Goal: Task Accomplishment & Management: Manage account settings

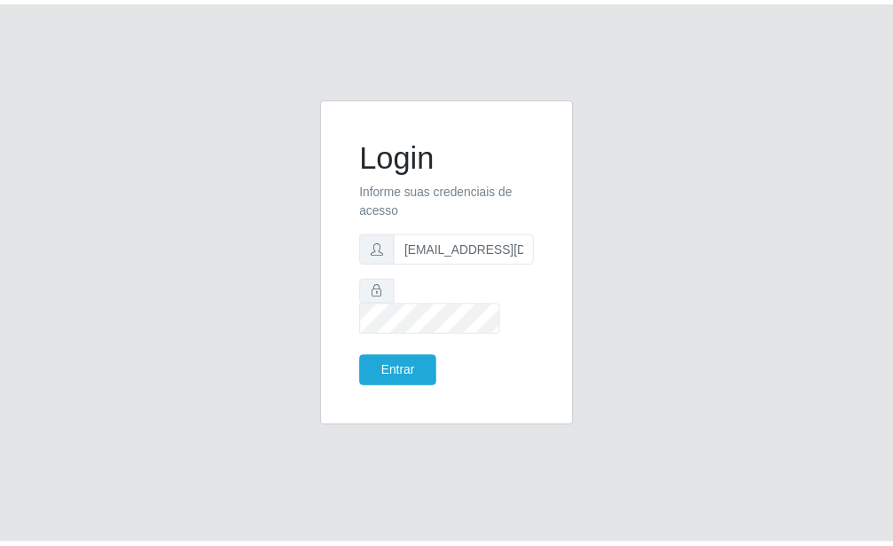
scroll to position [0, 2]
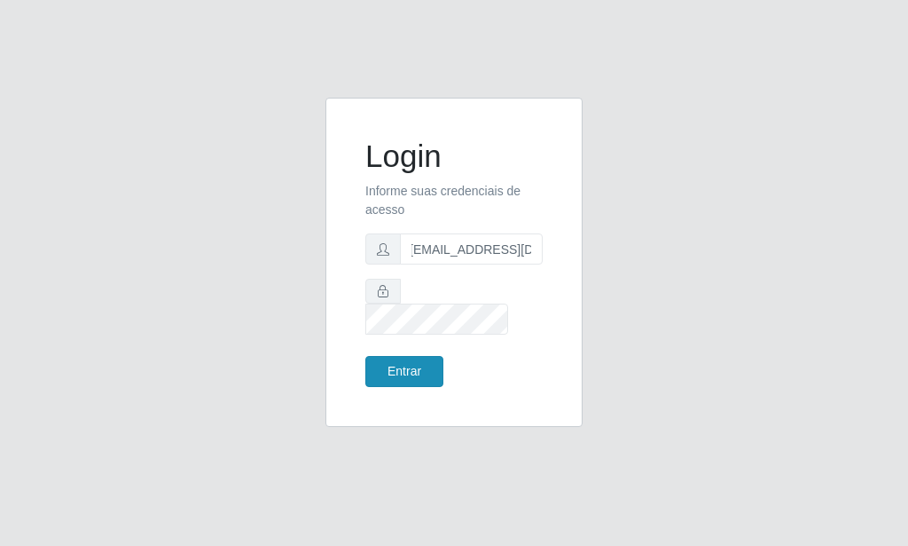
type input "[EMAIL_ADDRESS][DOMAIN_NAME]"
click at [390, 364] on button "Entrar" at bounding box center [405, 371] width 78 height 31
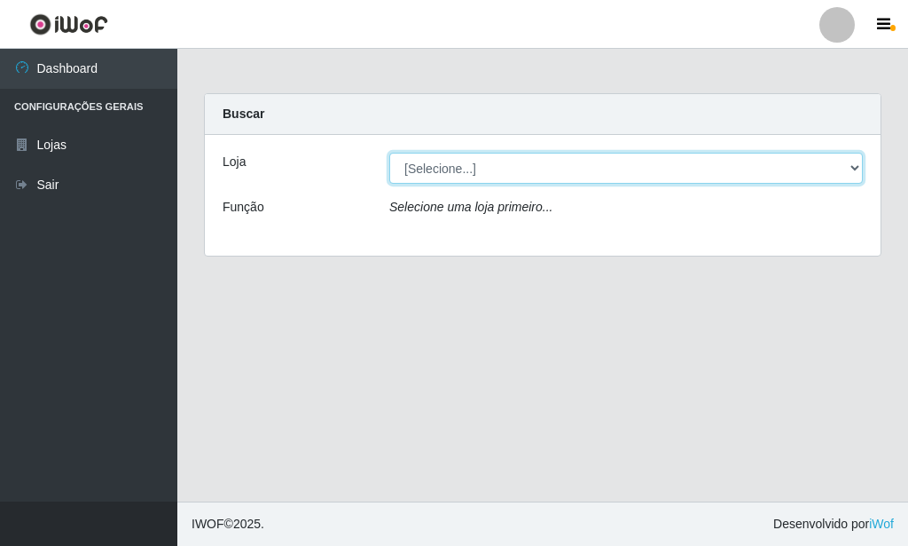
click at [389, 153] on select "[Selecione...] Rede Potiguar 6 - Extremoz" at bounding box center [626, 168] width 474 height 31
select select "80"
click option "Rede Potiguar 6 - Extremoz" at bounding box center [0, 0] width 0 height 0
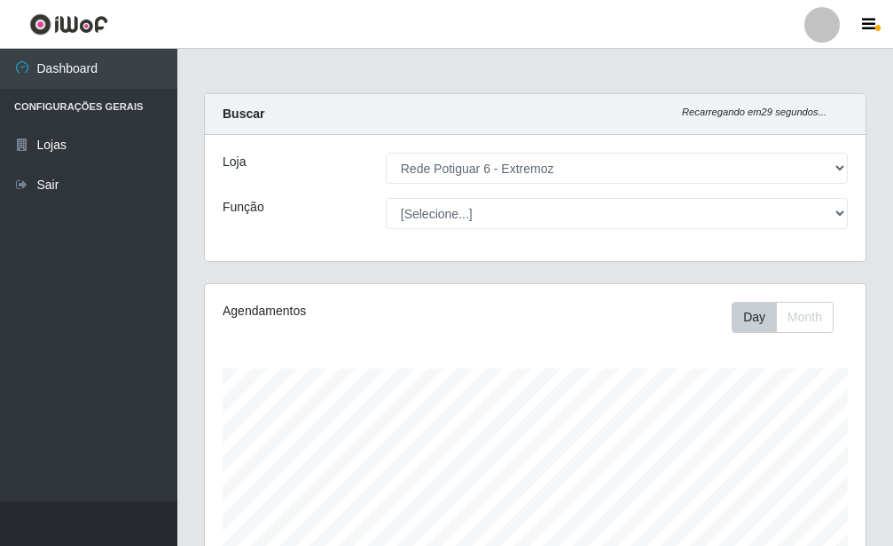
scroll to position [368, 661]
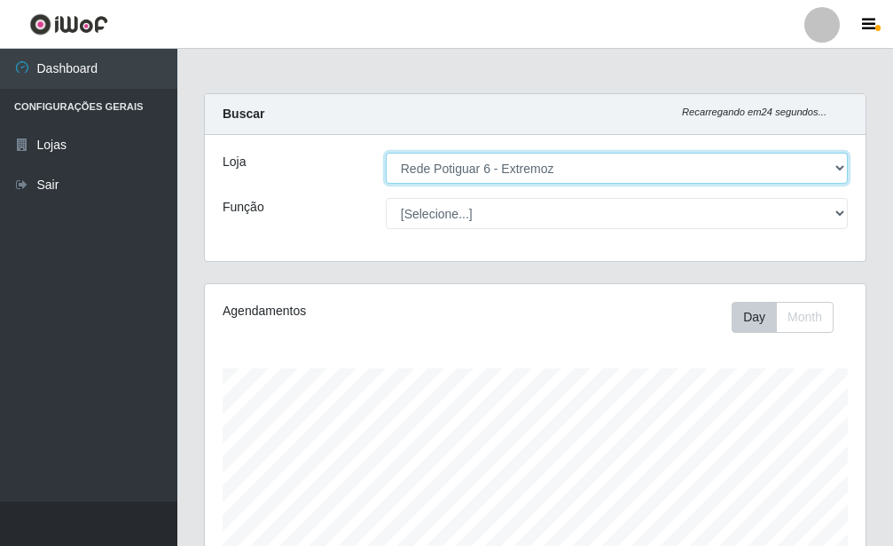
click at [386, 153] on select "[Selecione...] Rede Potiguar 6 - Extremoz" at bounding box center [617, 168] width 462 height 31
click option "Rede Potiguar 6 - Extremoz" at bounding box center [0, 0] width 0 height 0
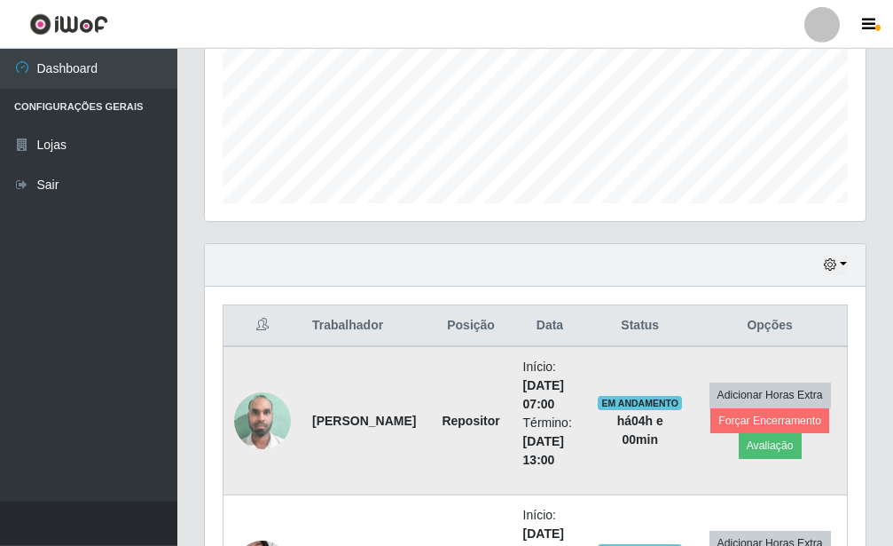
scroll to position [543, 0]
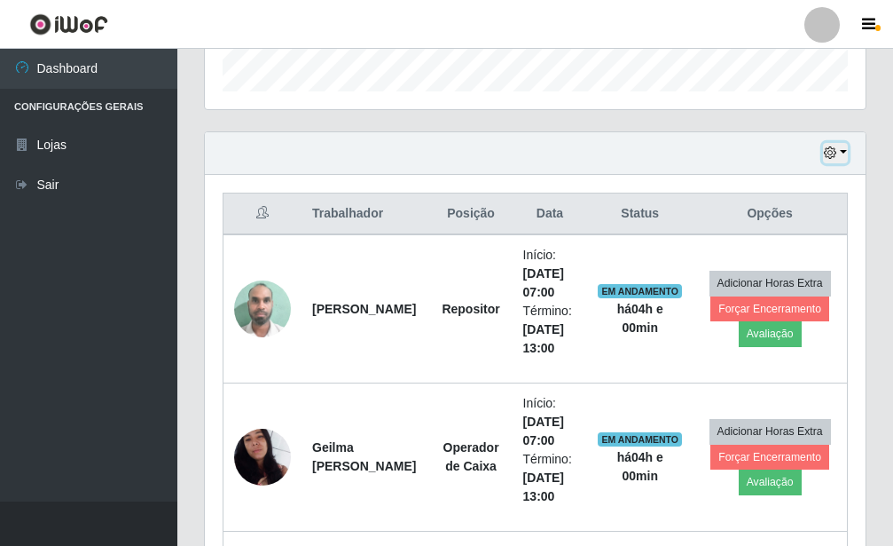
click at [847, 153] on button "button" at bounding box center [835, 153] width 25 height 20
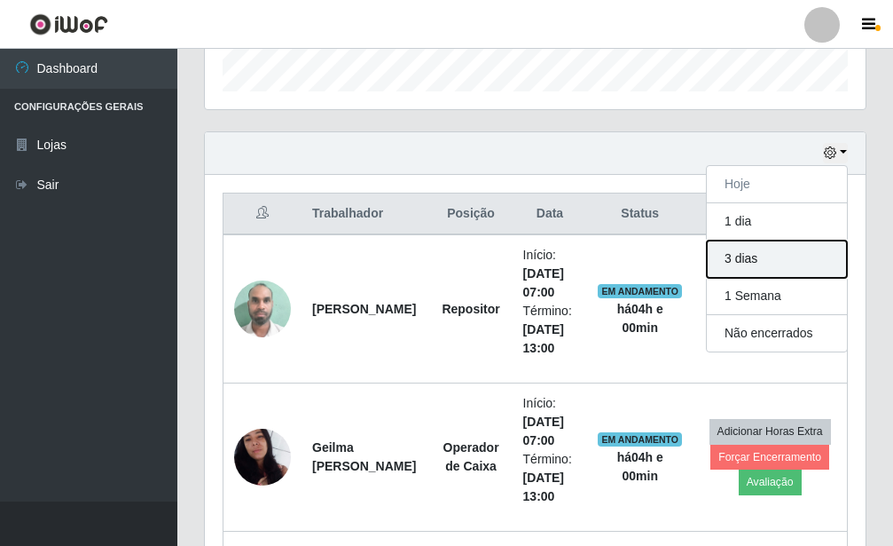
click at [775, 263] on button "3 dias" at bounding box center [777, 258] width 140 height 37
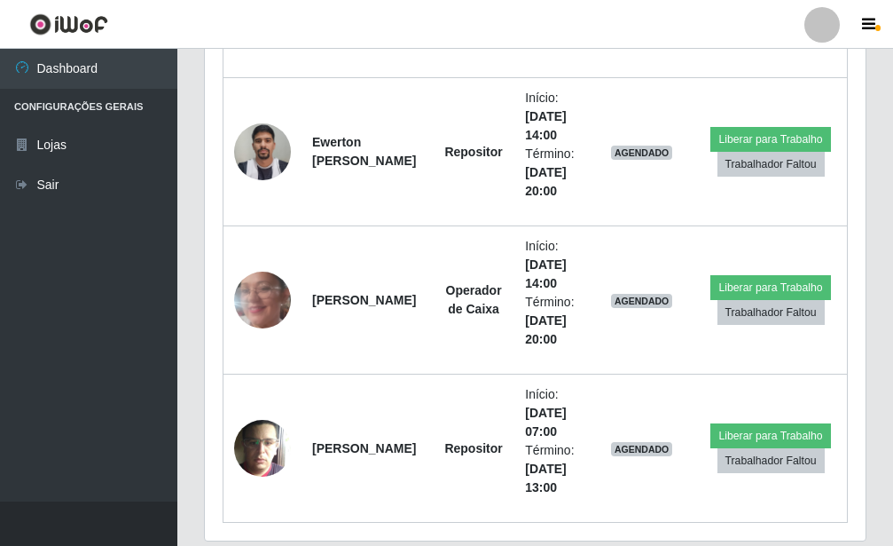
scroll to position [1855, 0]
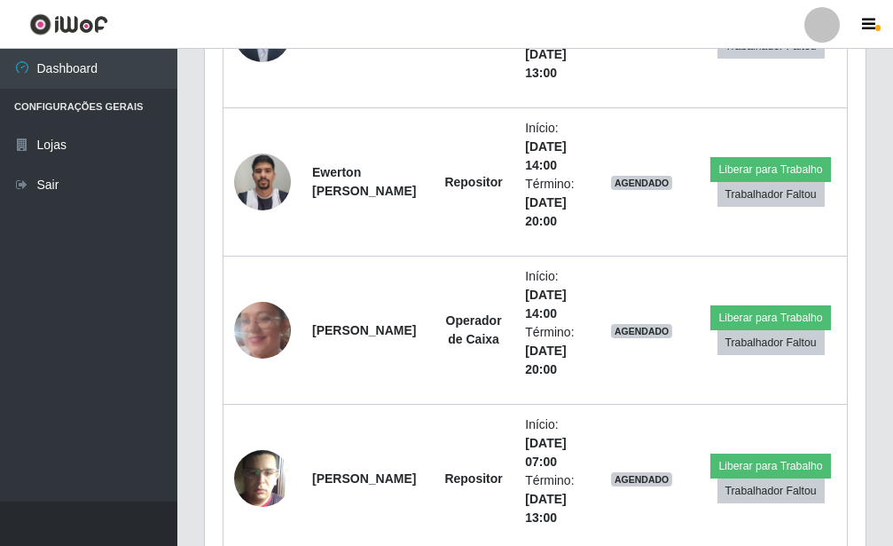
click at [88, 287] on ul "Dashboard Configurações Gerais Lojas Sair" at bounding box center [88, 275] width 177 height 452
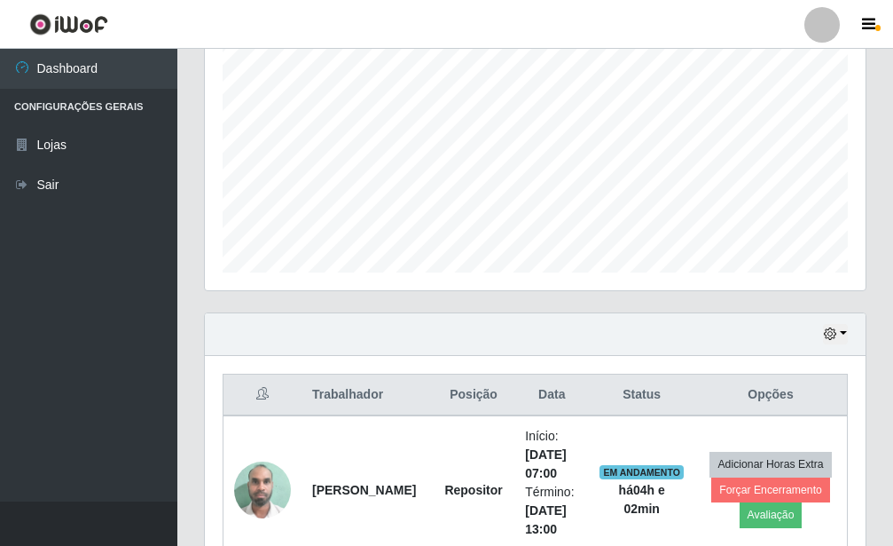
scroll to position [633, 0]
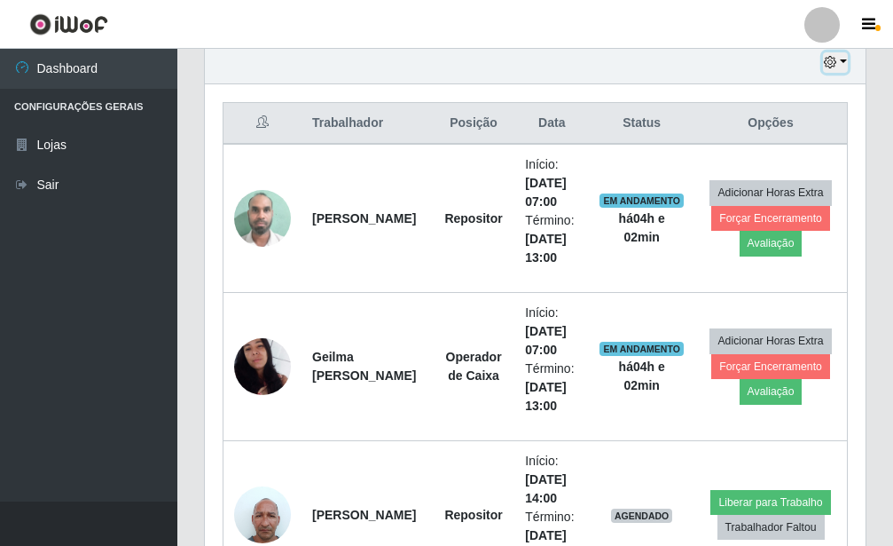
click at [845, 60] on button "button" at bounding box center [835, 62] width 25 height 20
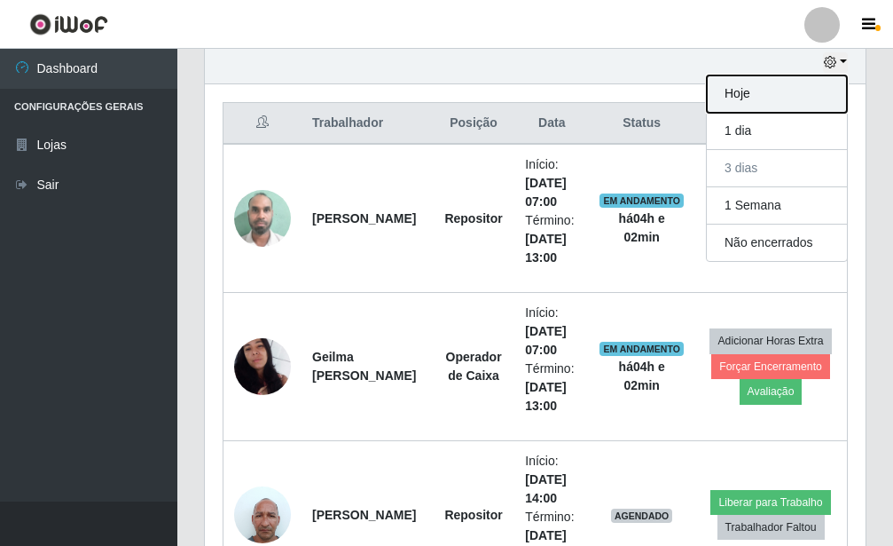
click at [814, 84] on button "Hoje" at bounding box center [777, 93] width 140 height 37
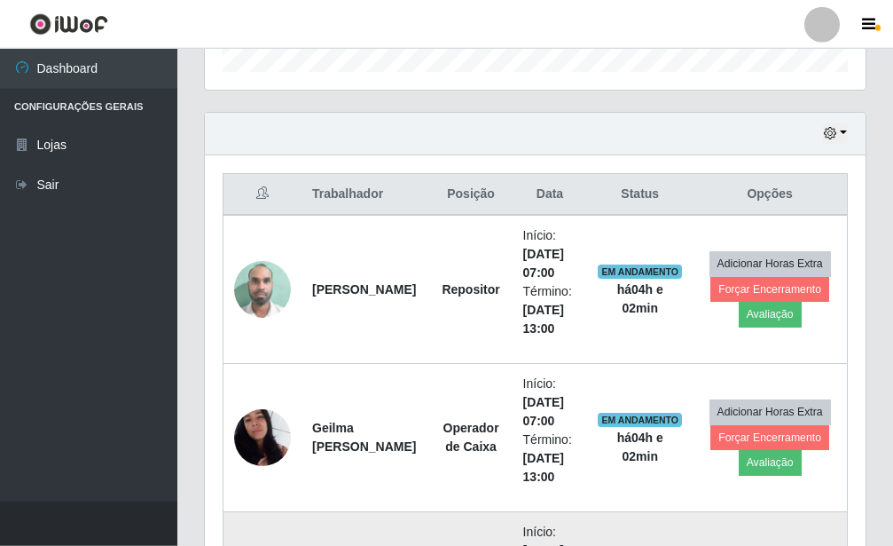
scroll to position [547, 0]
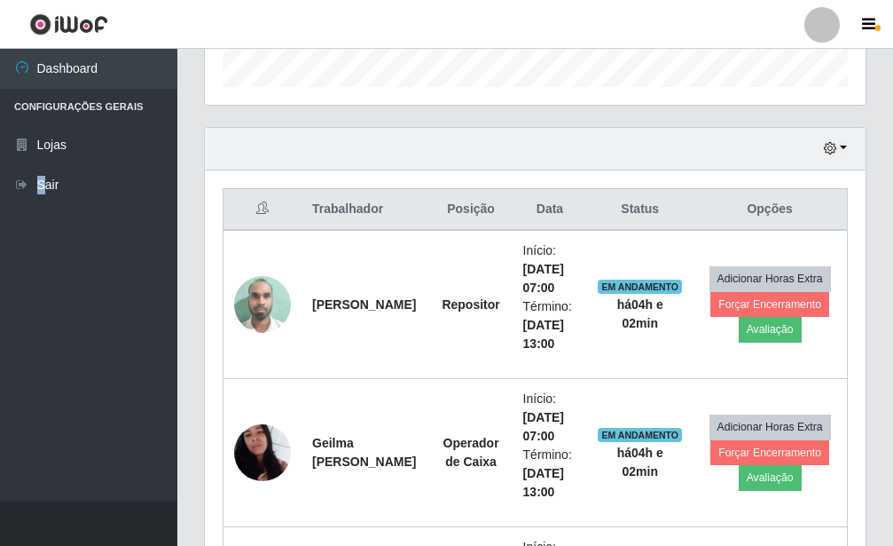
click at [43, 463] on ul "Dashboard Configurações Gerais Lojas Sair" at bounding box center [88, 275] width 177 height 452
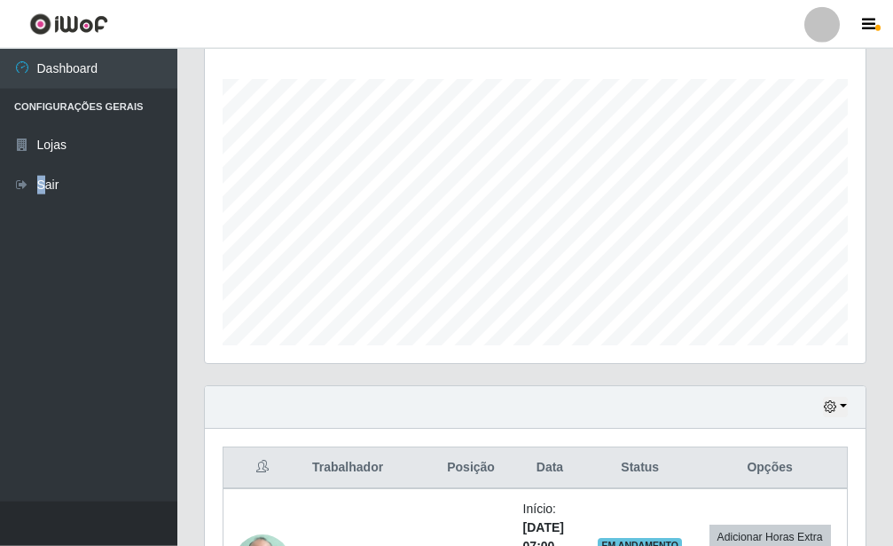
scroll to position [276, 0]
